Goal: Find contact information: Find contact information

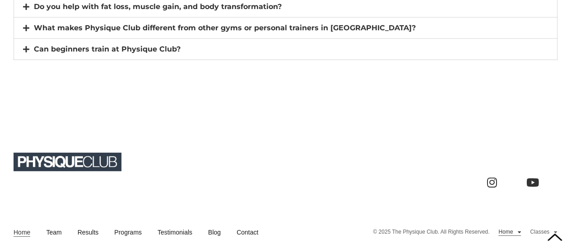
scroll to position [6360, 0]
click at [247, 227] on link "Contact" at bounding box center [247, 231] width 22 height 9
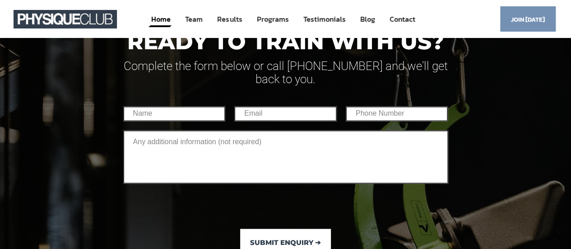
scroll to position [5762, 0]
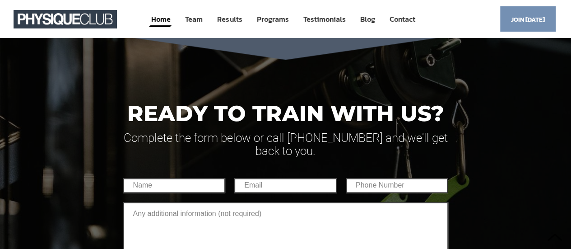
click at [45, 188] on div at bounding box center [285, 193] width 571 height 355
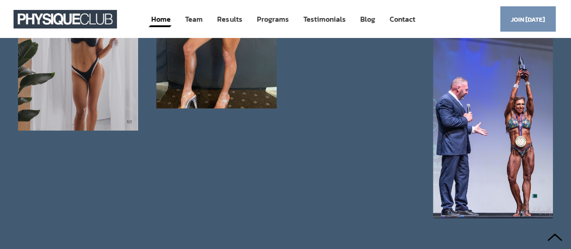
scroll to position [4936, 0]
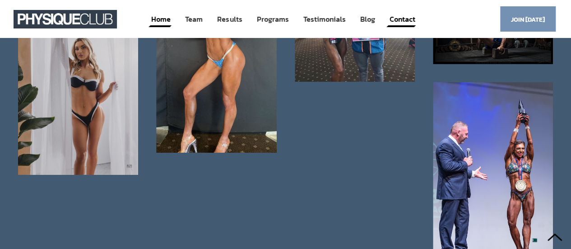
click at [407, 20] on link "Contact" at bounding box center [402, 19] width 28 height 17
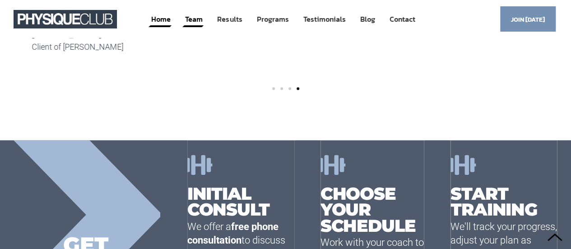
scroll to position [5434, 0]
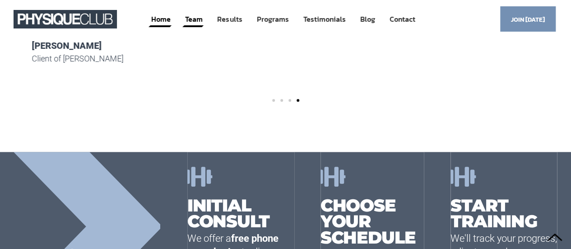
click at [197, 18] on link "Team" at bounding box center [193, 19] width 19 height 17
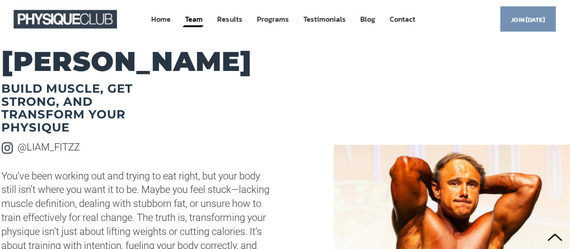
scroll to position [597, 0]
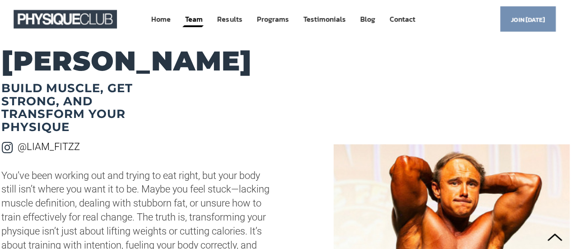
click at [47, 148] on link "@LIAM_FITZZ" at bounding box center [49, 146] width 62 height 11
